Goal: Task Accomplishment & Management: Use online tool/utility

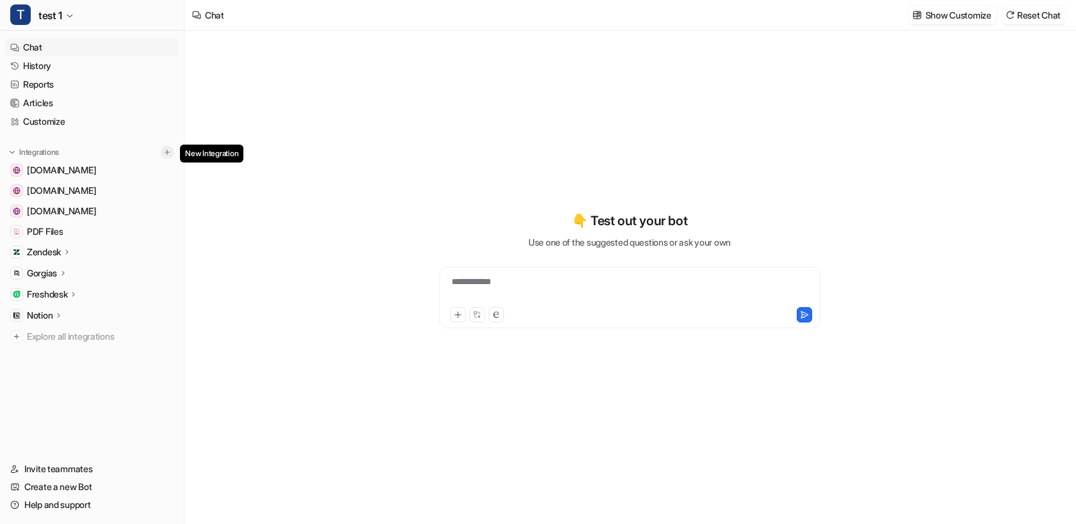
click at [165, 152] on img at bounding box center [167, 152] width 9 height 9
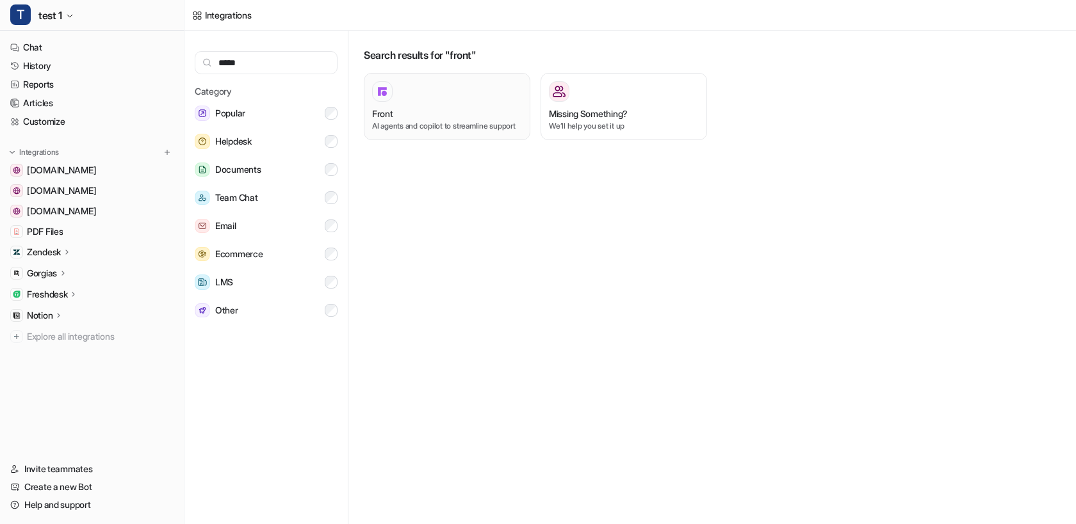
type input "*****"
click at [450, 117] on div "Front" at bounding box center [447, 113] width 150 height 13
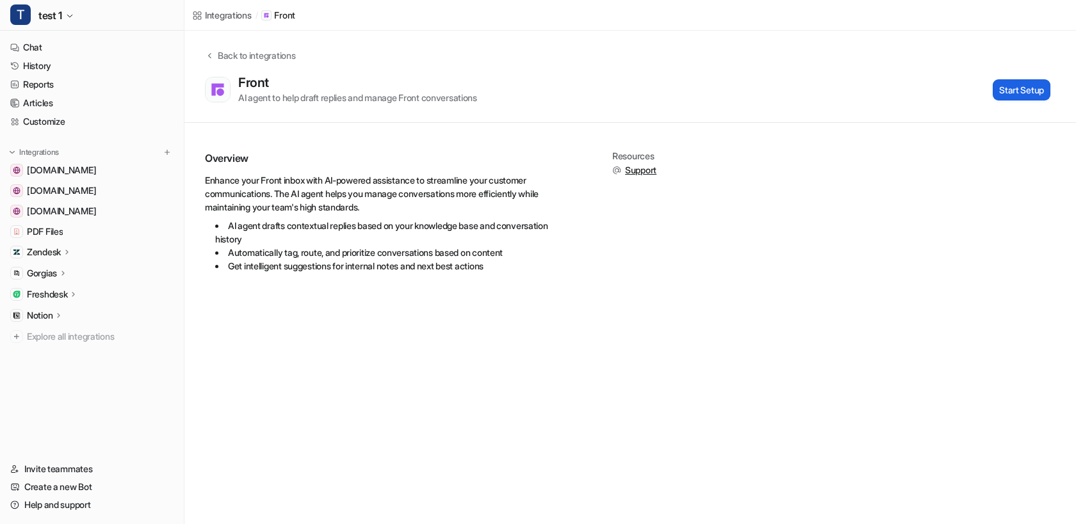
click at [1027, 89] on button "Start Setup" at bounding box center [1021, 89] width 58 height 21
